Goal: Information Seeking & Learning: Learn about a topic

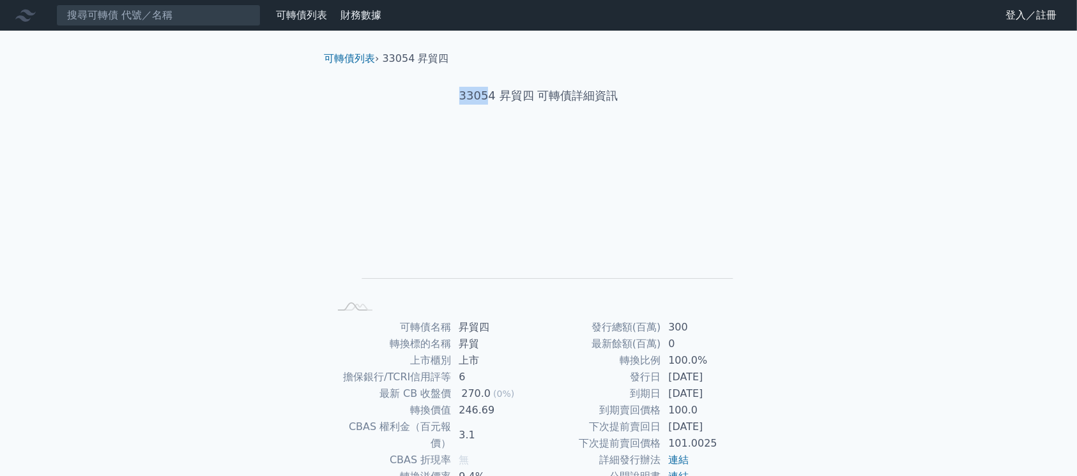
drag, startPoint x: 455, startPoint y: 96, endPoint x: 486, endPoint y: 100, distance: 30.9
click at [486, 100] on h1 "33054 昇貿四 可轉債詳細資訊" at bounding box center [539, 96] width 450 height 18
copy h1 "3305"
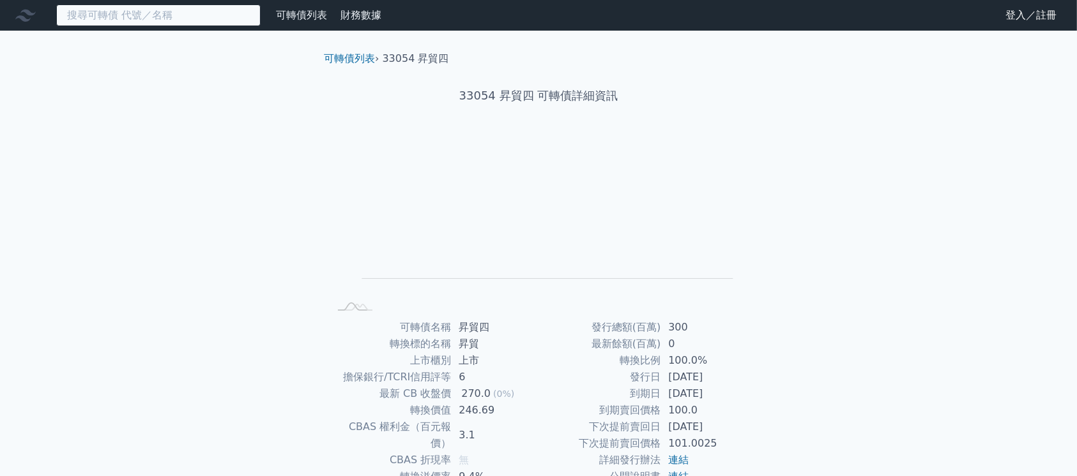
click at [212, 8] on input at bounding box center [158, 15] width 204 height 22
paste input "3305"
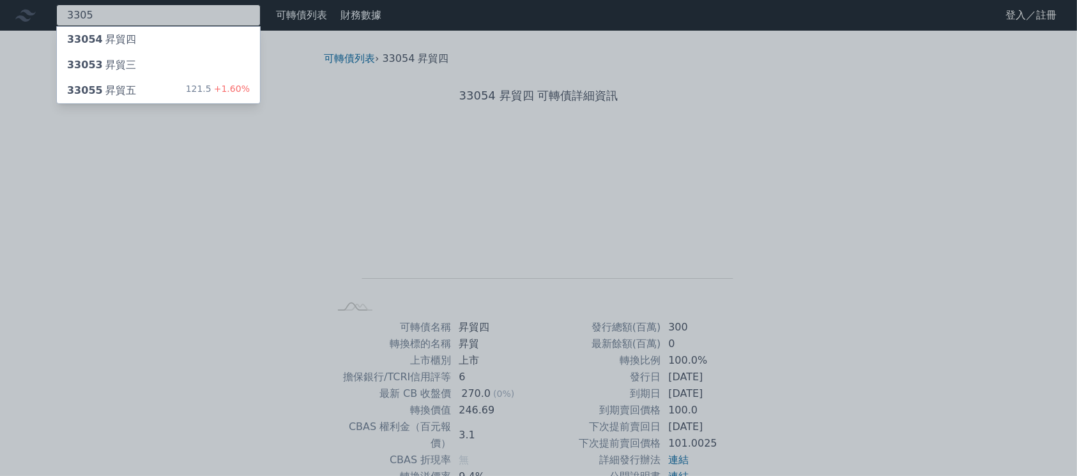
type input "3305"
click at [211, 92] on div "121.5 +1.60%" at bounding box center [218, 90] width 64 height 15
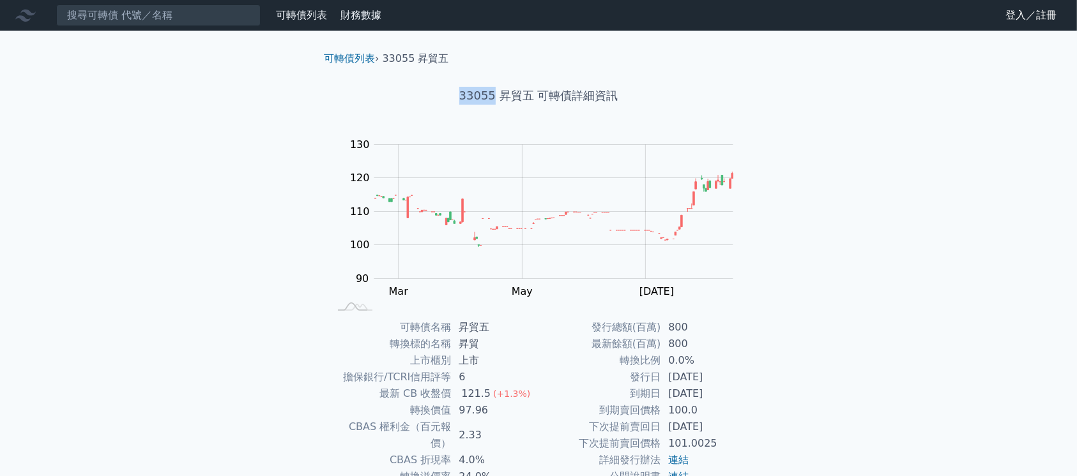
drag, startPoint x: 446, startPoint y: 99, endPoint x: 495, endPoint y: 103, distance: 48.7
click at [495, 103] on h1 "33055 昇貿五 可轉債詳細資訊" at bounding box center [539, 96] width 450 height 18
copy h1 "33055"
